Goal: Task Accomplishment & Management: Use online tool/utility

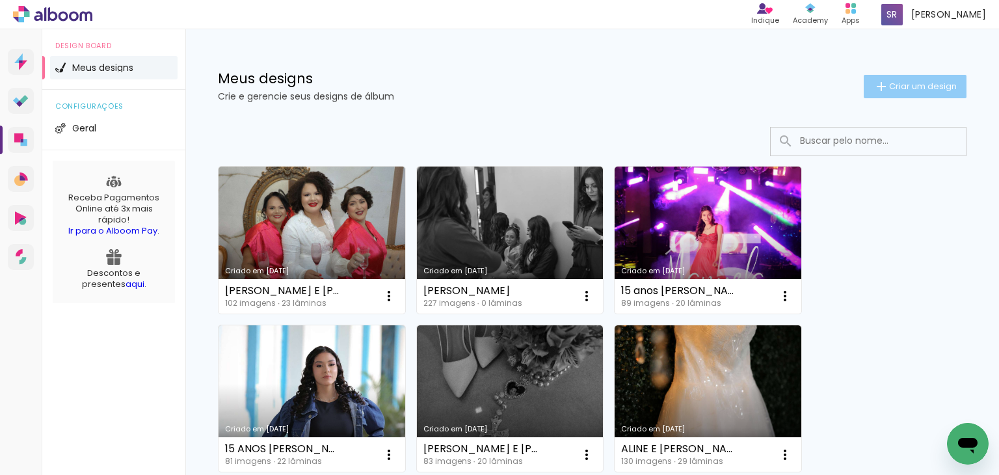
click at [874, 87] on iron-icon at bounding box center [882, 87] width 16 height 16
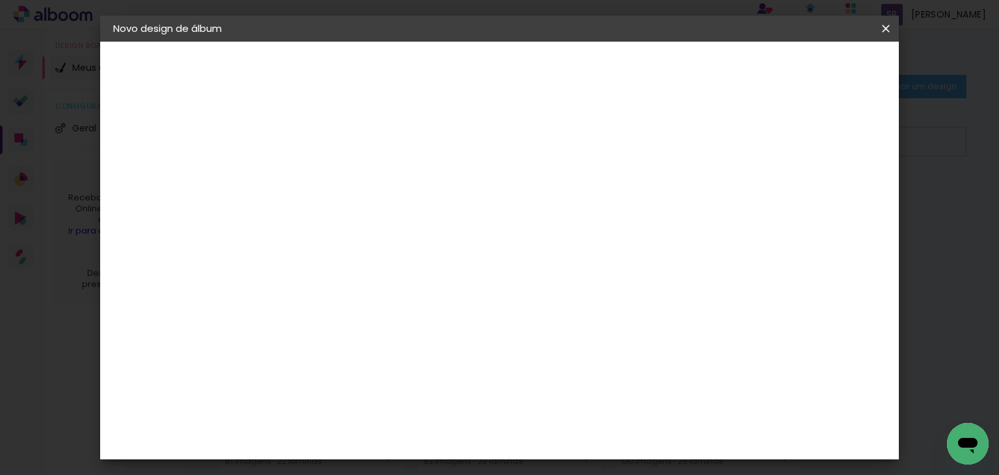
click at [326, 181] on input at bounding box center [326, 175] width 0 height 20
type input "[PERSON_NAME]"
type paper-input "[PERSON_NAME]"
click at [0, 0] on slot "Avançar" at bounding box center [0, 0] width 0 height 0
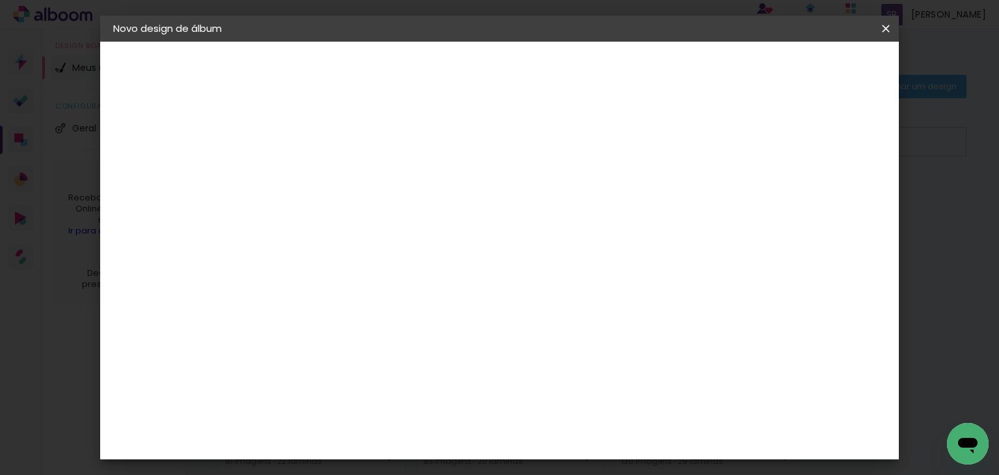
click at [0, 0] on slot "Avançar" at bounding box center [0, 0] width 0 height 0
click at [414, 428] on span "30 × 30" at bounding box center [383, 441] width 61 height 27
click at [0, 0] on slot "Avançar" at bounding box center [0, 0] width 0 height 0
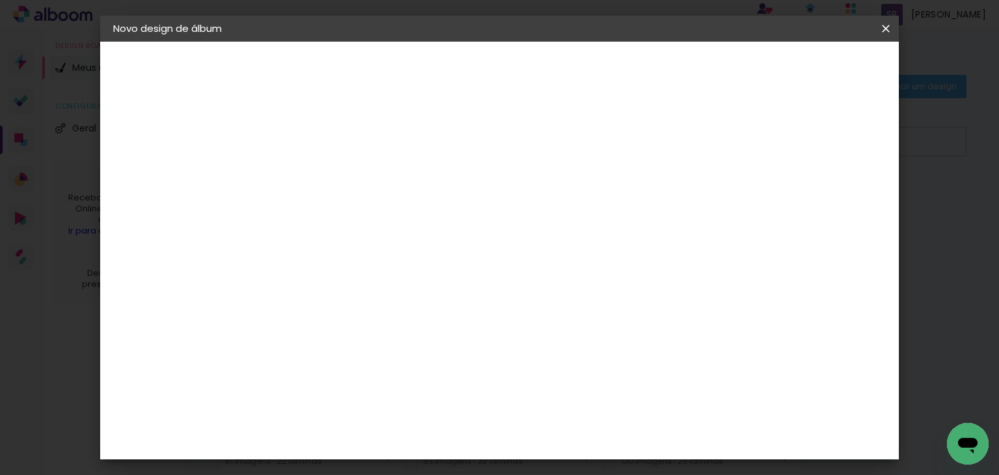
click at [677, 71] on span "Iniciar design" at bounding box center [647, 68] width 59 height 9
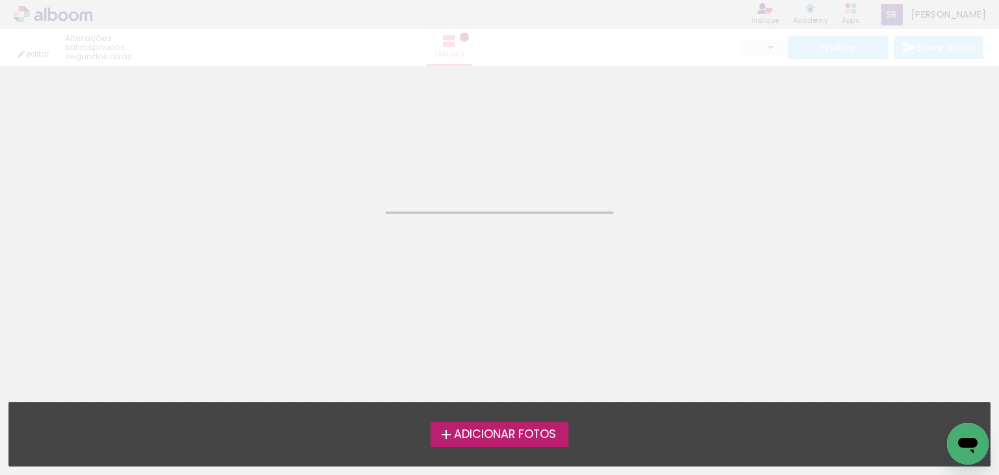
click at [482, 429] on span "Adicionar Fotos" at bounding box center [505, 435] width 102 height 12
click at [0, 0] on input "file" at bounding box center [0, 0] width 0 height 0
